Goal: Task Accomplishment & Management: Manage account settings

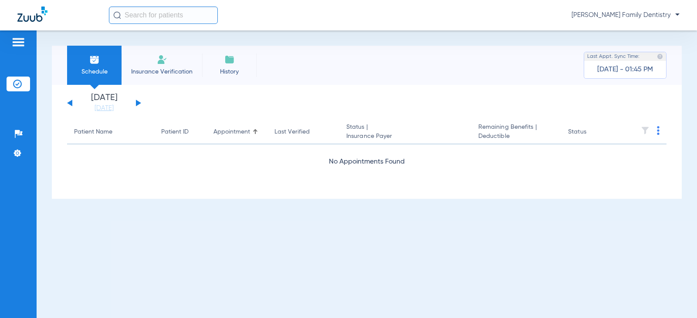
click at [137, 102] on button at bounding box center [138, 103] width 5 height 7
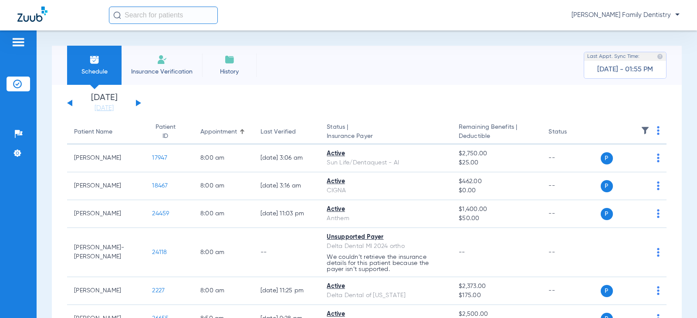
click at [137, 102] on button at bounding box center [138, 103] width 5 height 7
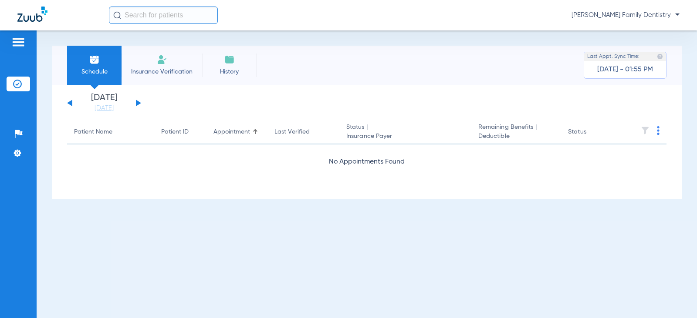
click at [137, 102] on button at bounding box center [138, 103] width 5 height 7
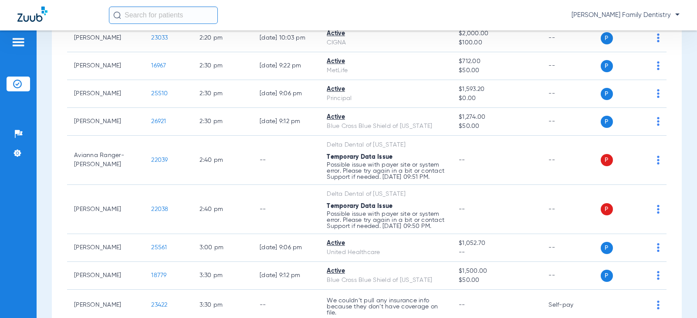
scroll to position [1002, 0]
